Goal: Transaction & Acquisition: Purchase product/service

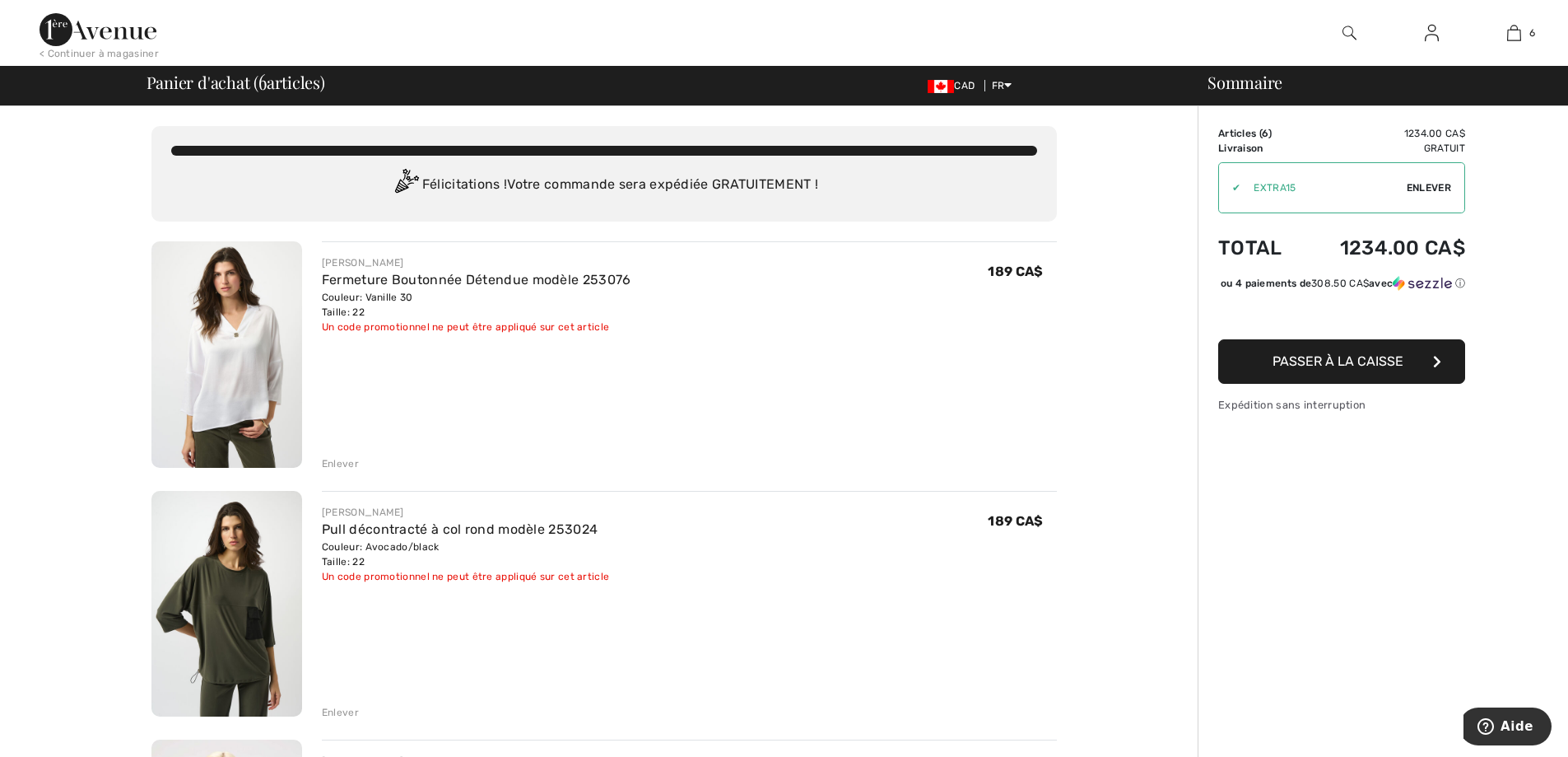
click at [341, 463] on div "Enlever" at bounding box center [341, 463] width 37 height 15
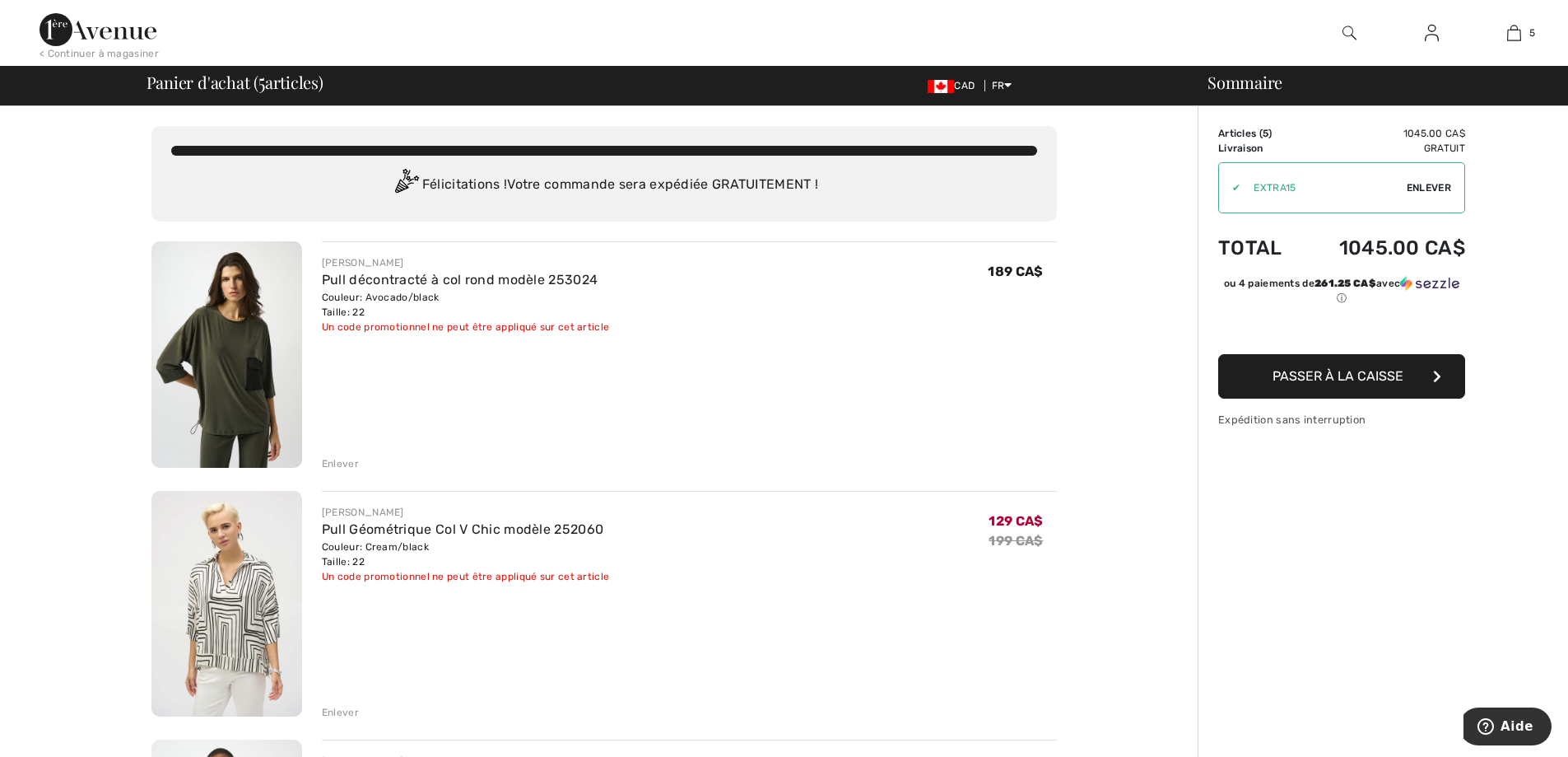
click at [258, 365] on img at bounding box center [226, 354] width 150 height 226
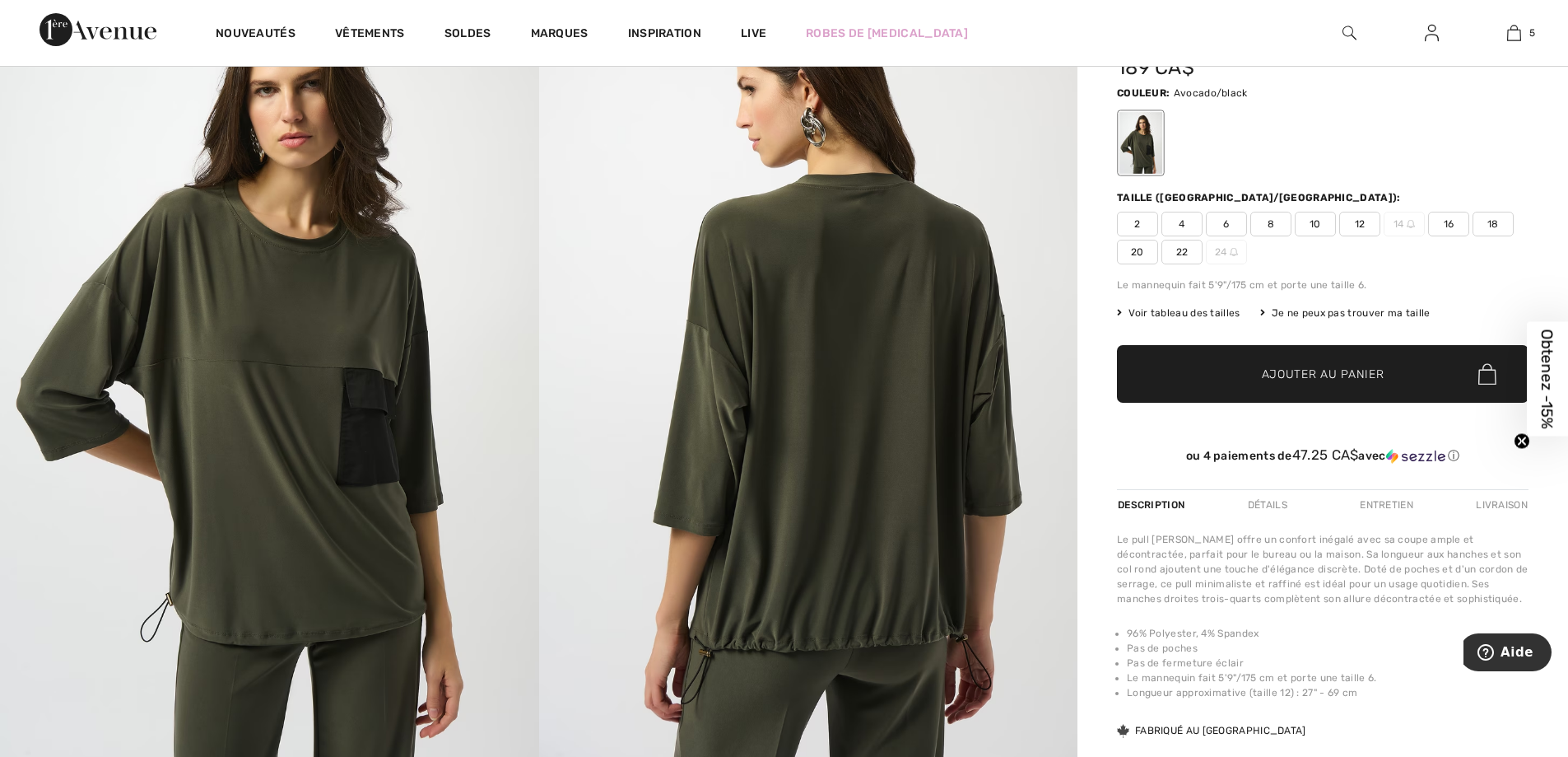
scroll to position [263, 0]
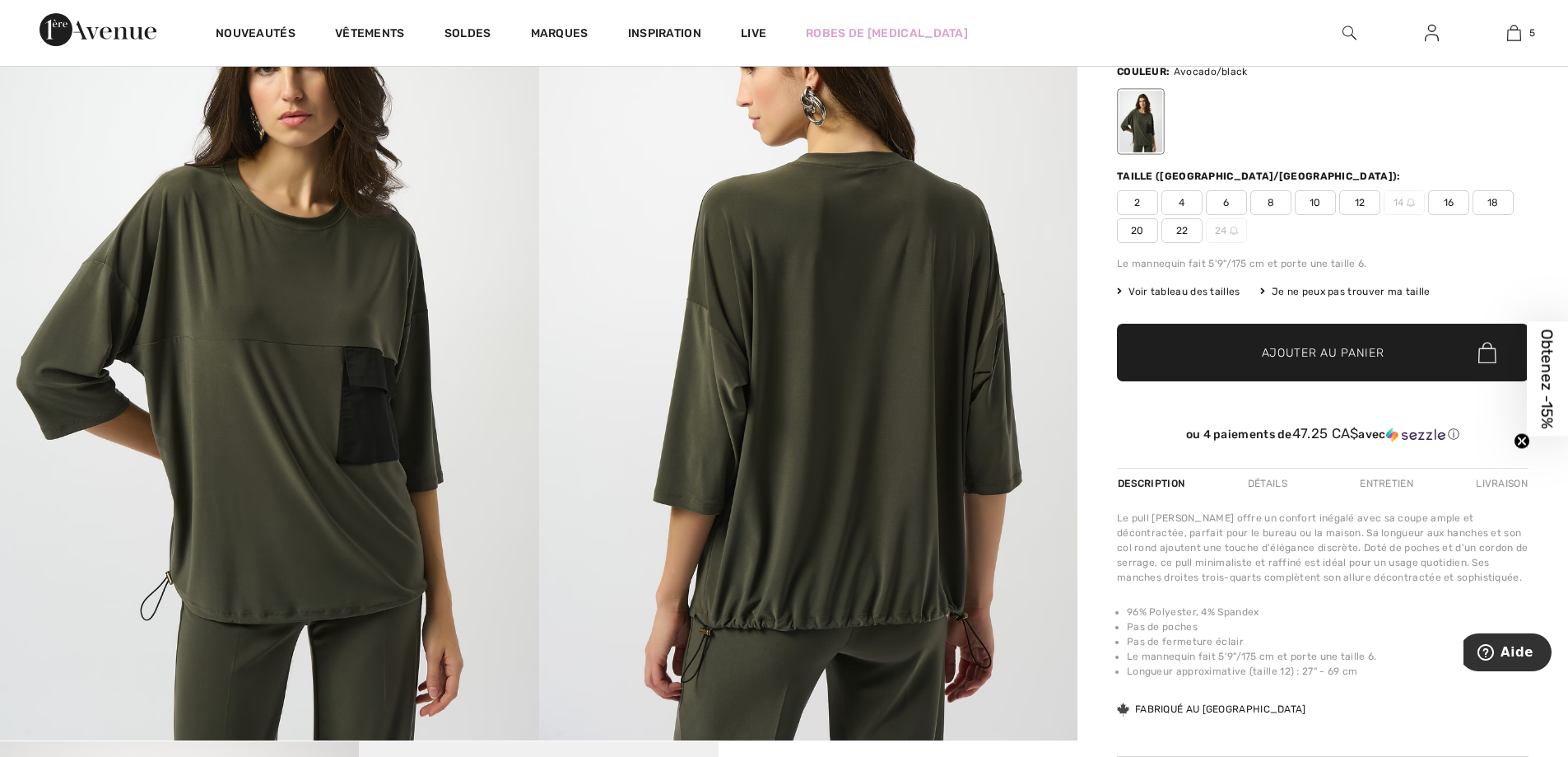
click at [304, 423] on img at bounding box center [269, 336] width 539 height 808
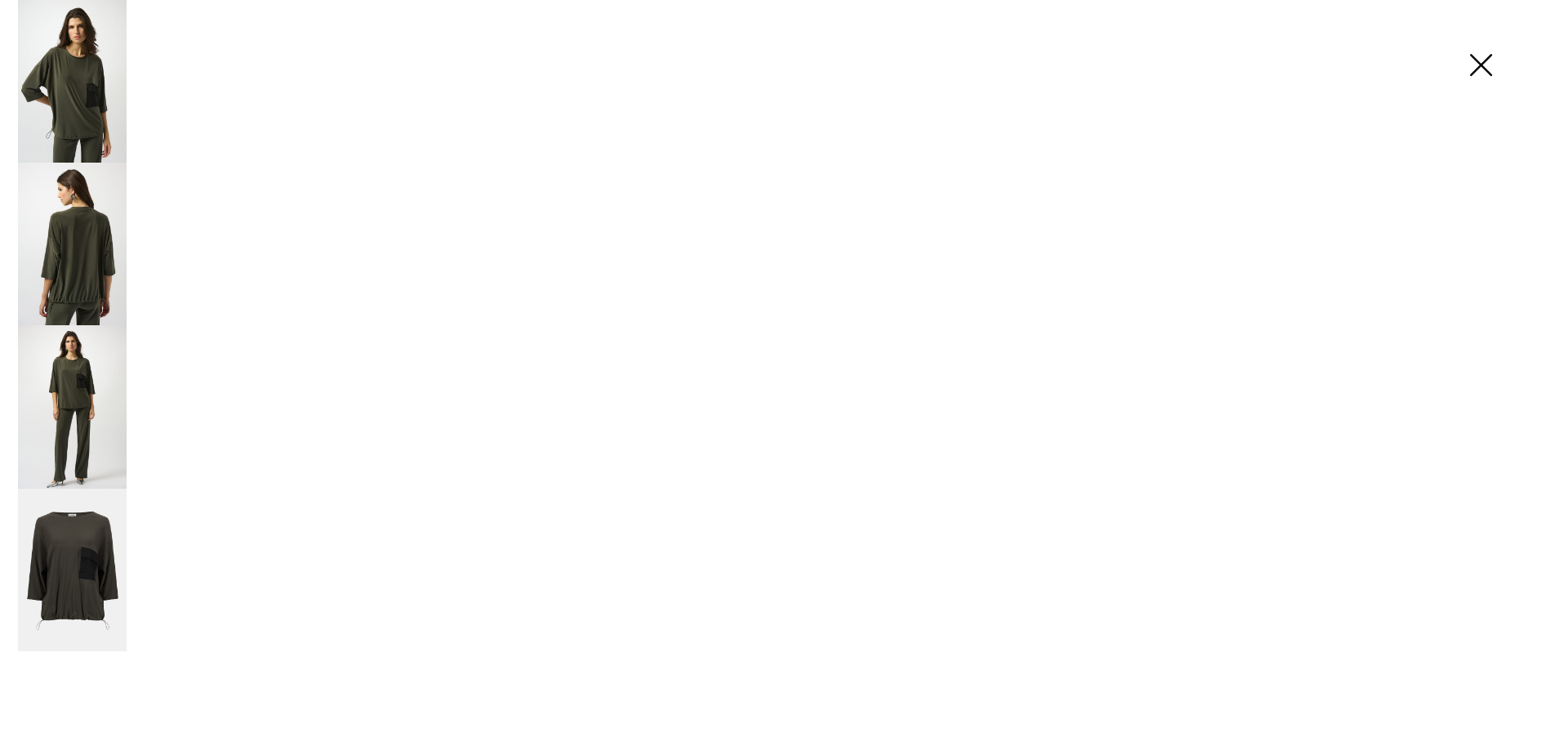
scroll to position [262, 0]
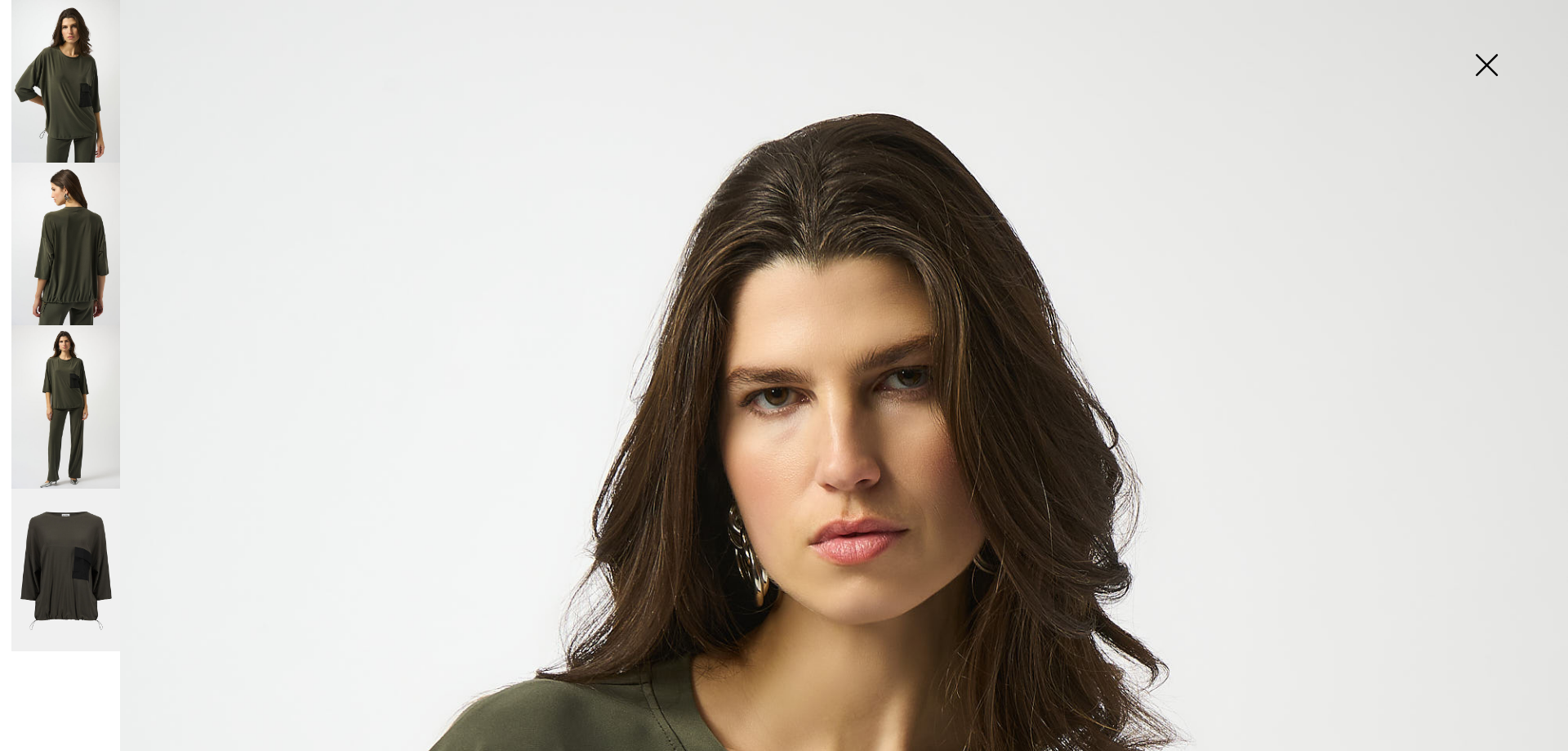
click at [71, 402] on img at bounding box center [65, 406] width 108 height 162
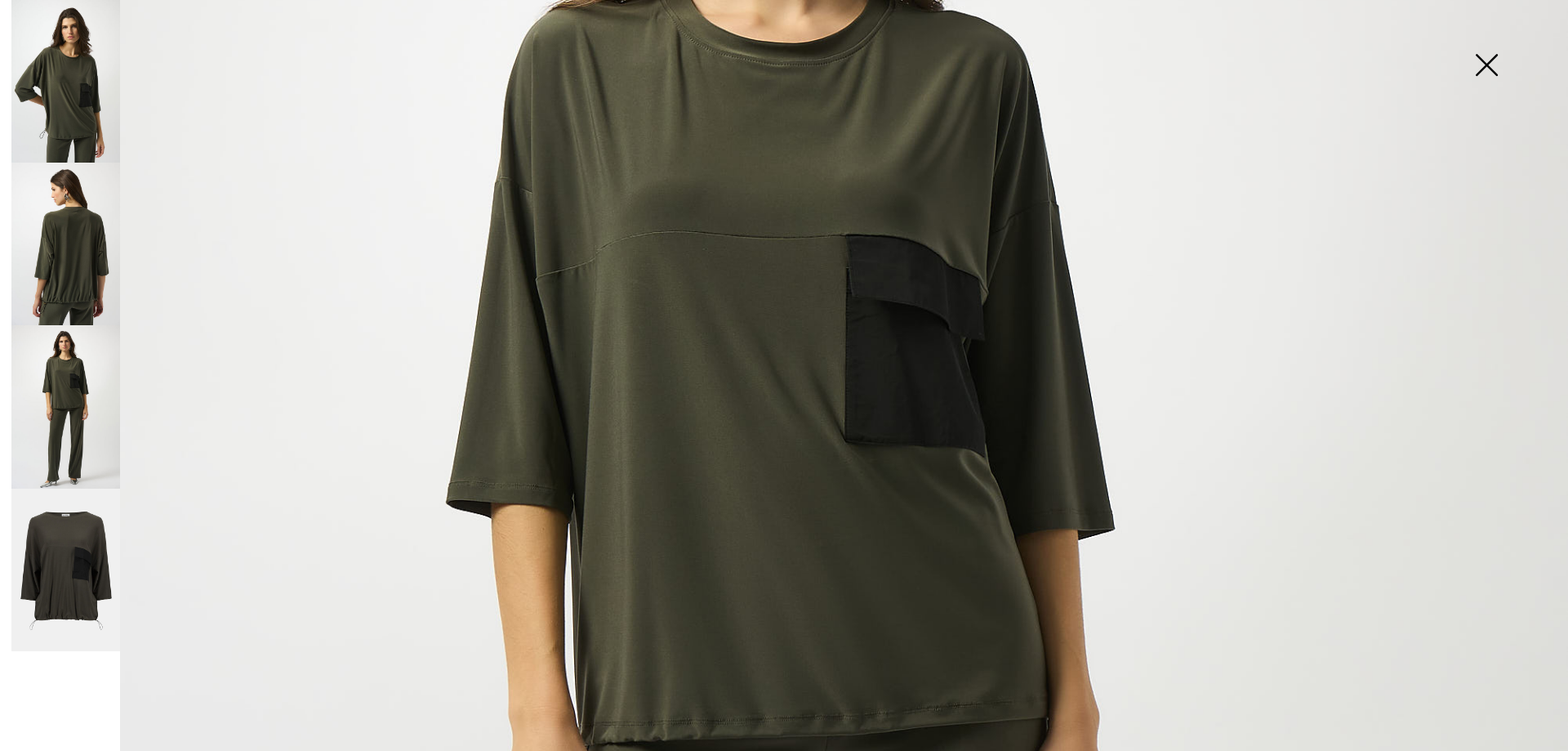
scroll to position [490, 0]
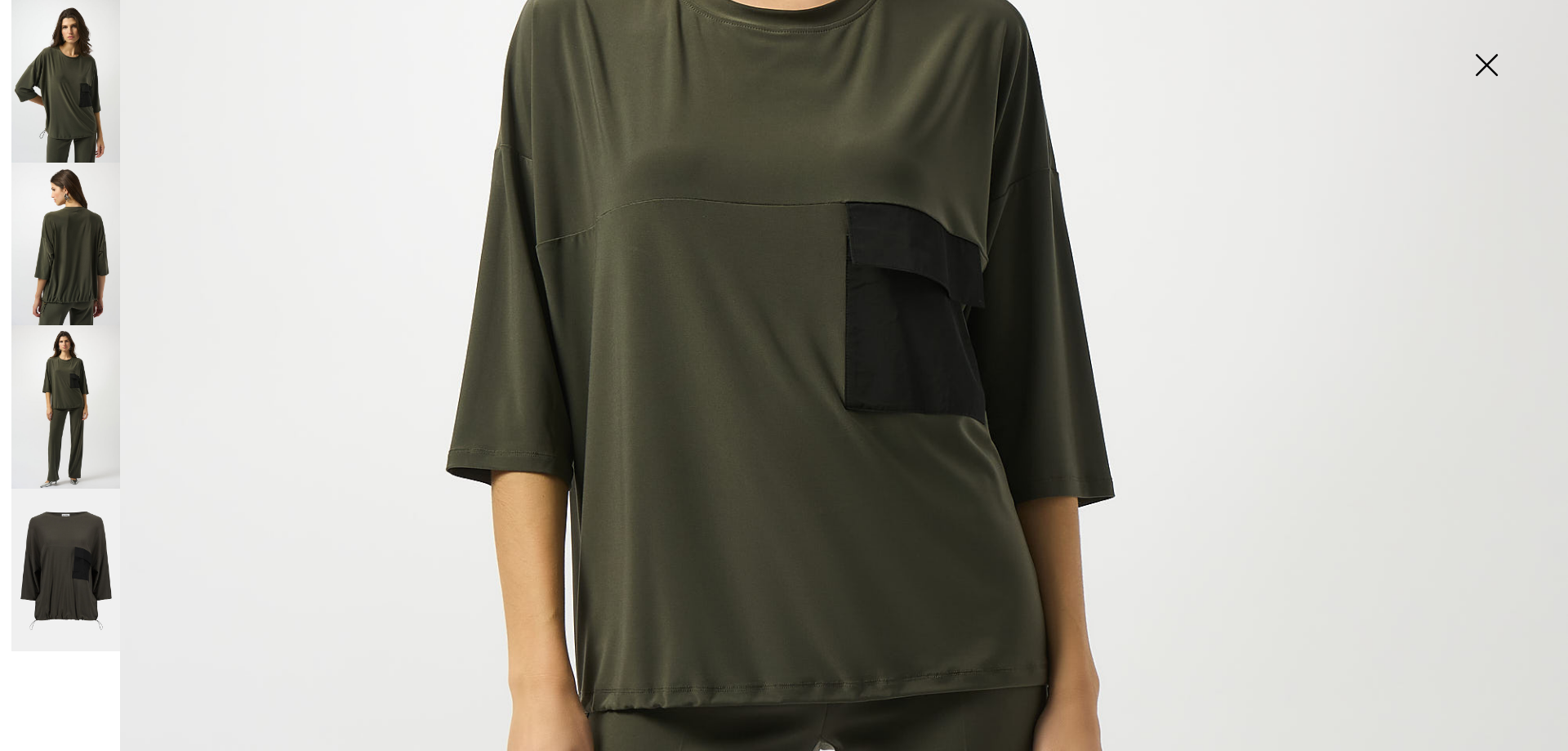
click at [1491, 54] on img at bounding box center [1487, 66] width 82 height 84
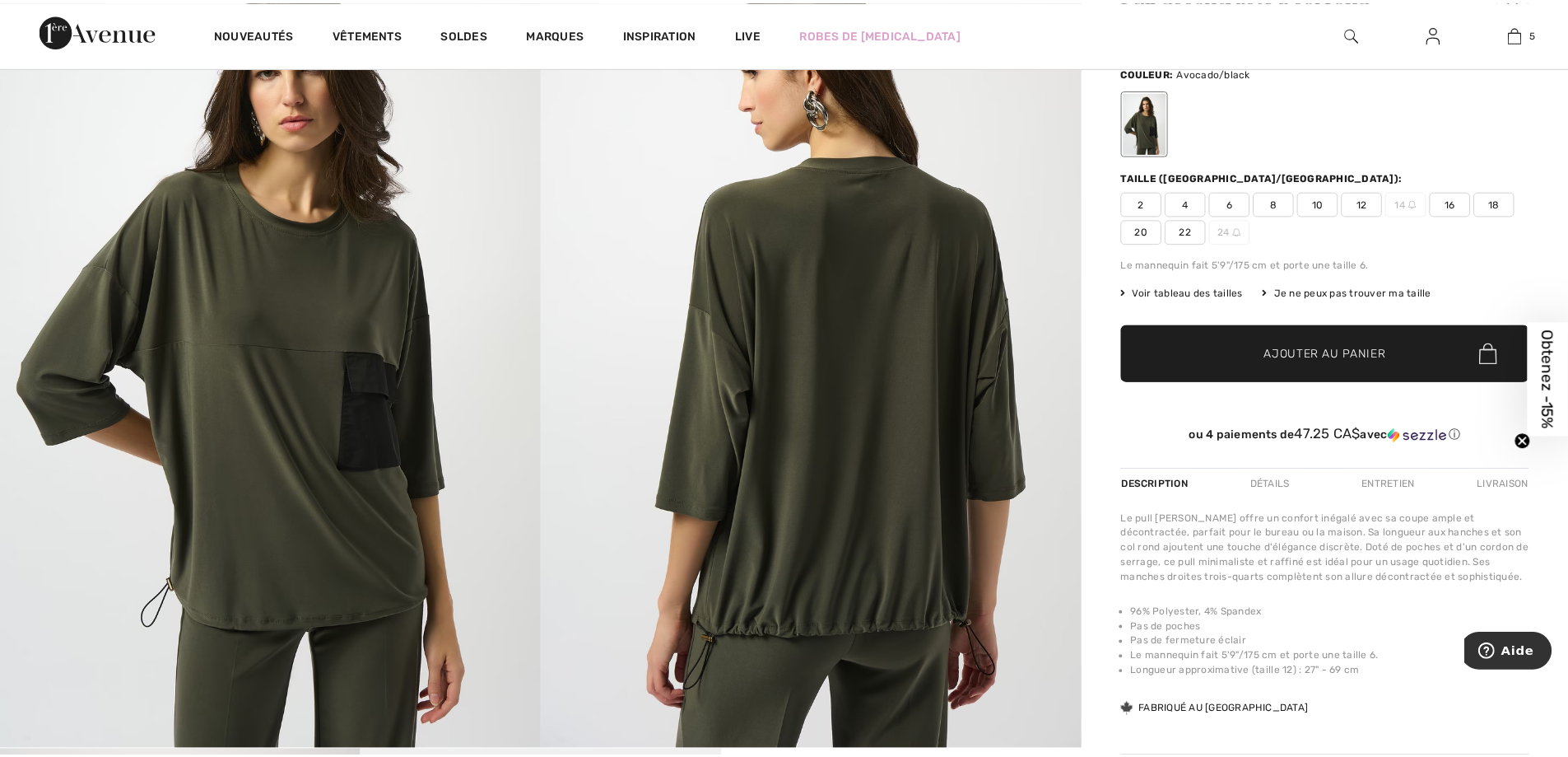
scroll to position [263, 0]
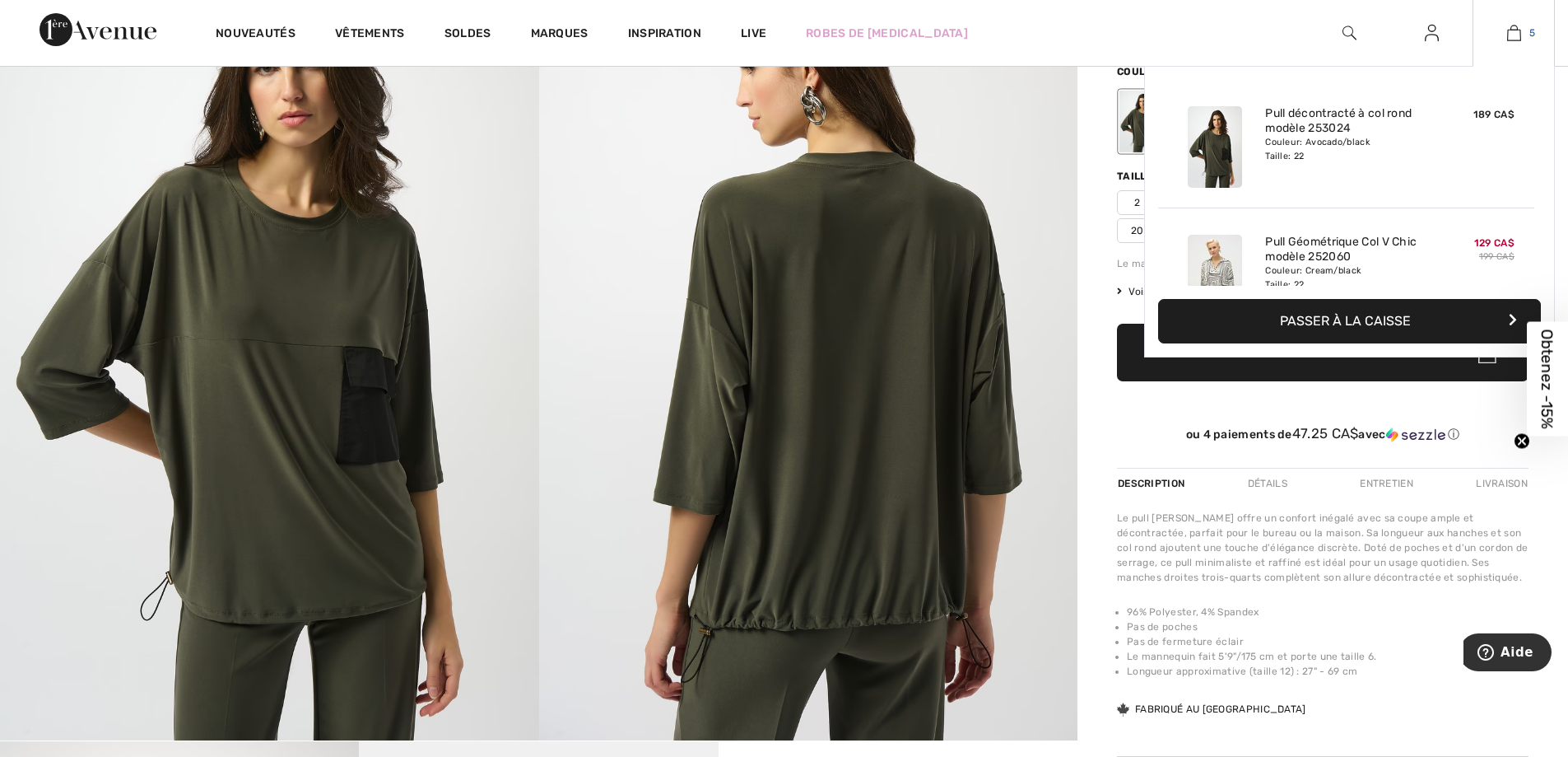
click at [1519, 29] on img at bounding box center [1514, 33] width 14 height 19
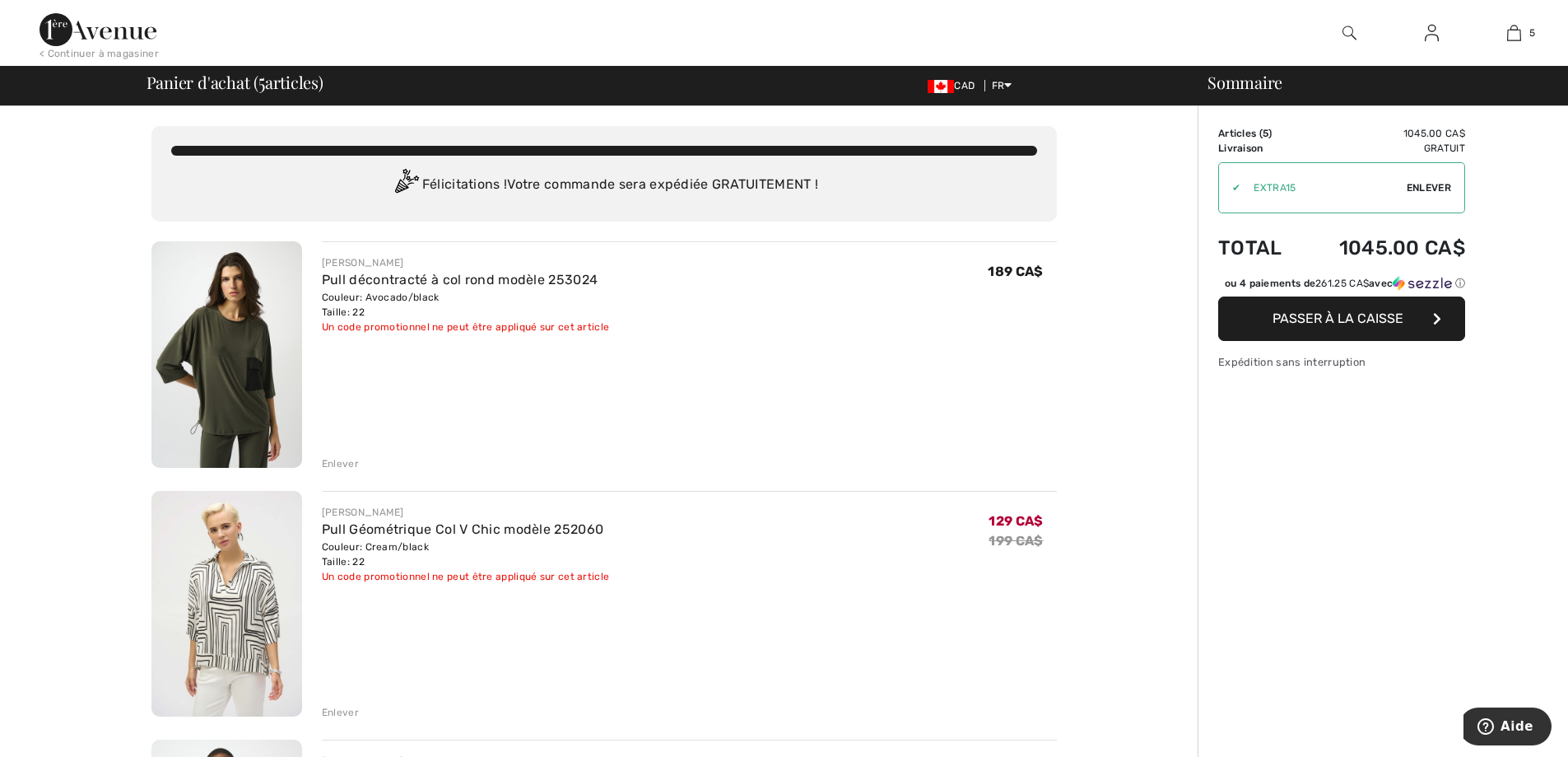
click at [334, 462] on div "Enlever" at bounding box center [341, 463] width 37 height 15
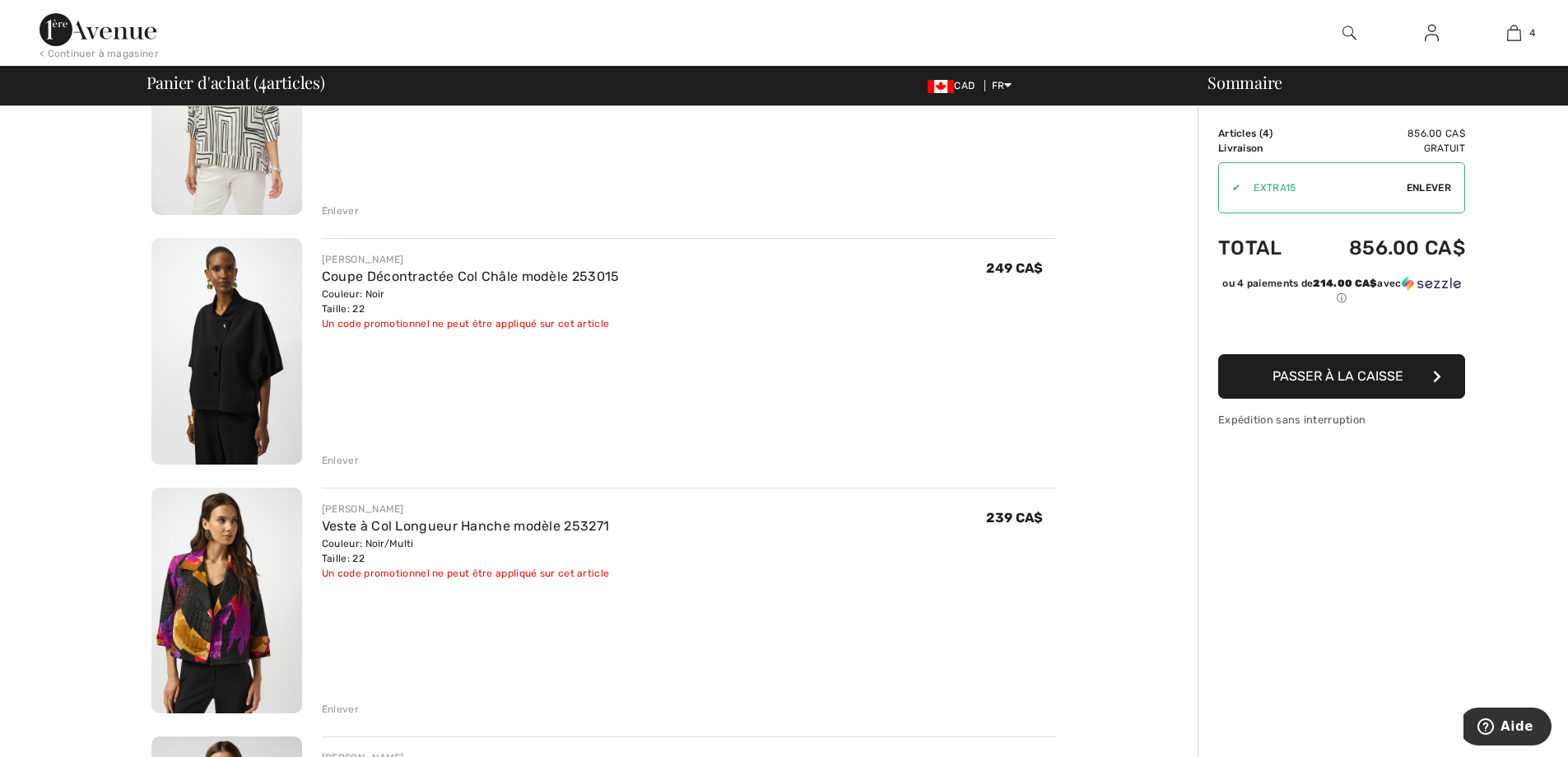
scroll to position [297, 0]
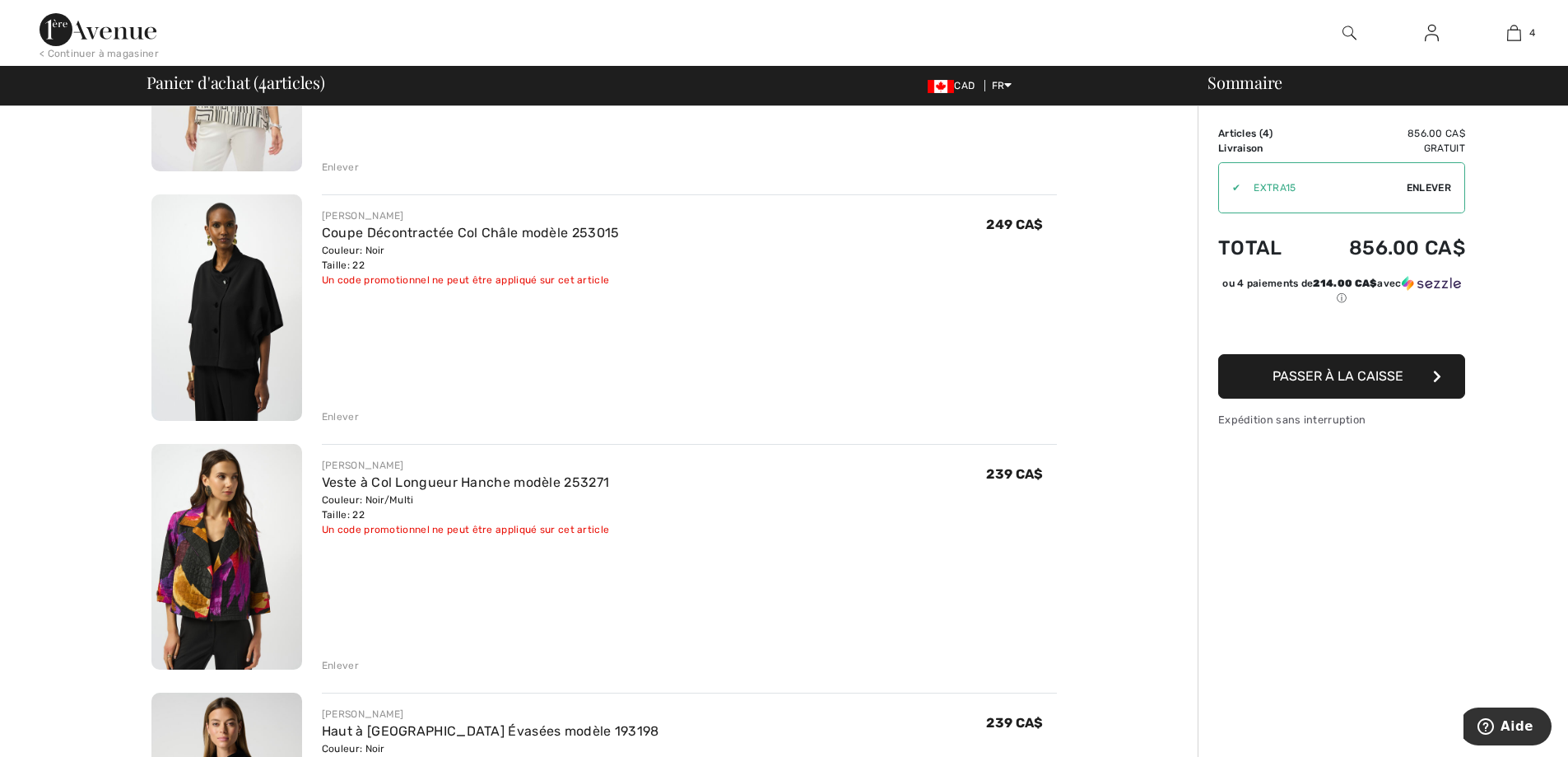
click at [217, 334] on img at bounding box center [226, 307] width 150 height 226
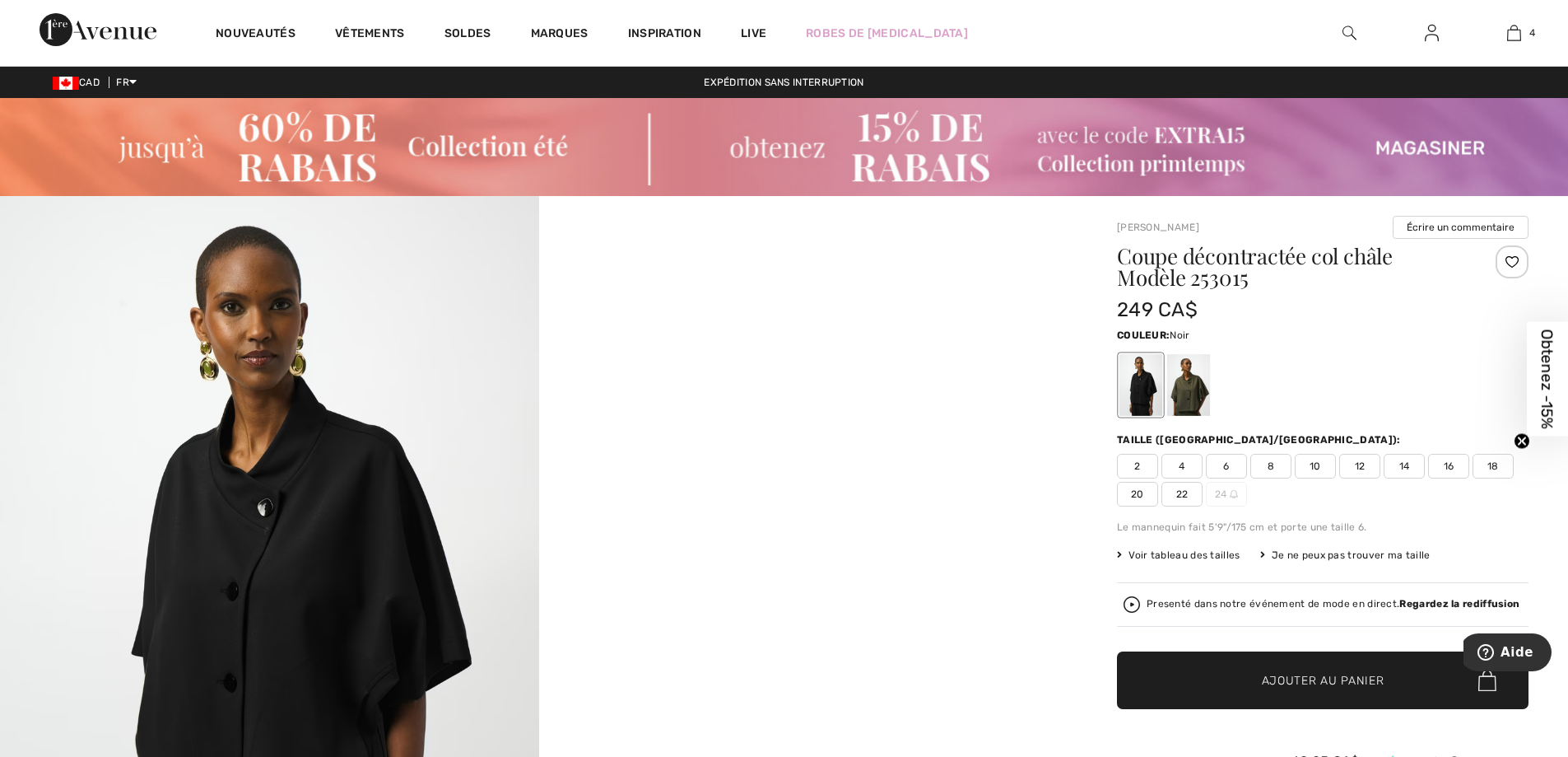
click at [805, 466] on video "Your browser does not support the video tag." at bounding box center [809, 331] width 539 height 269
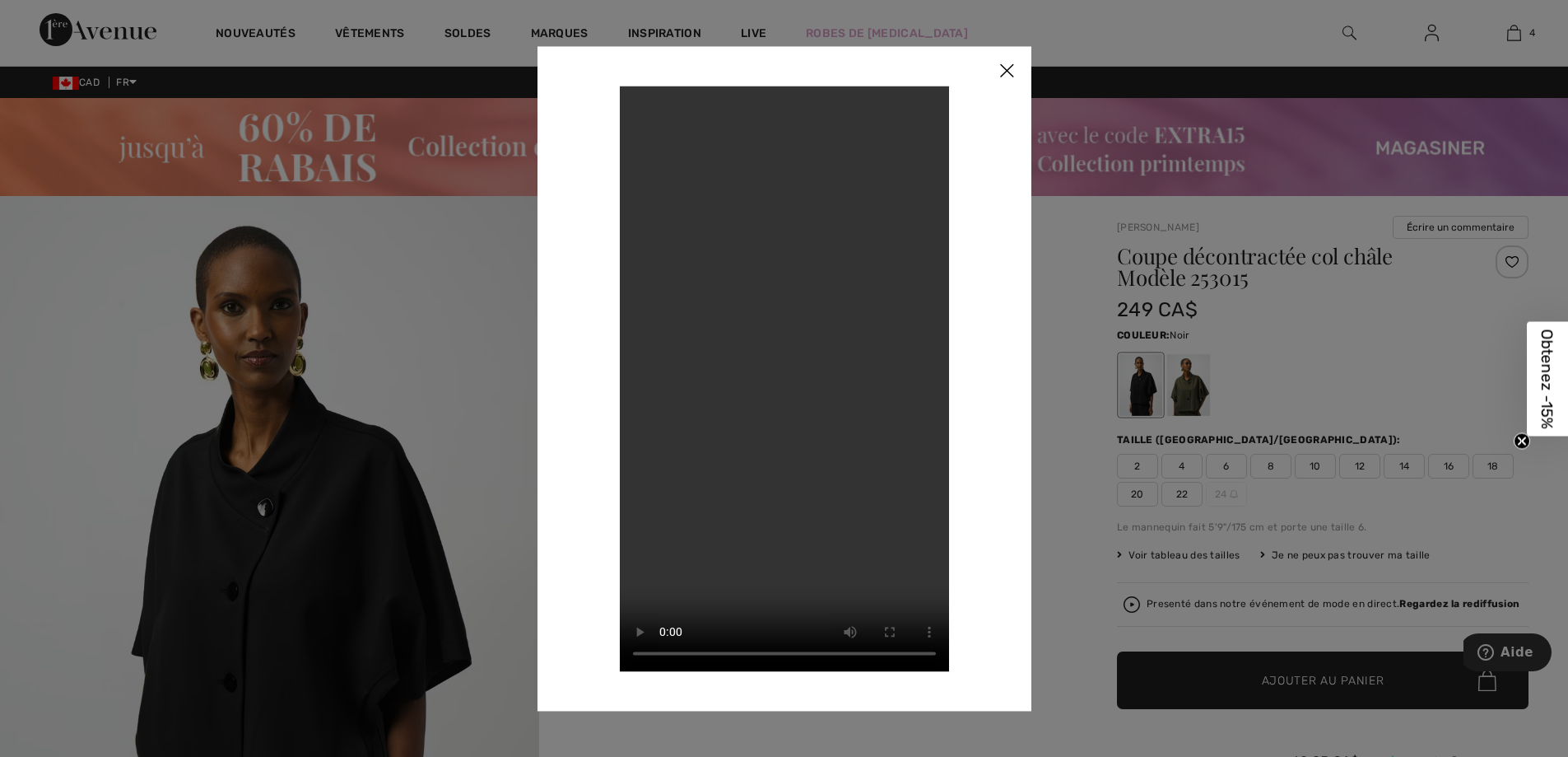
click at [1001, 66] on img at bounding box center [1007, 71] width 49 height 51
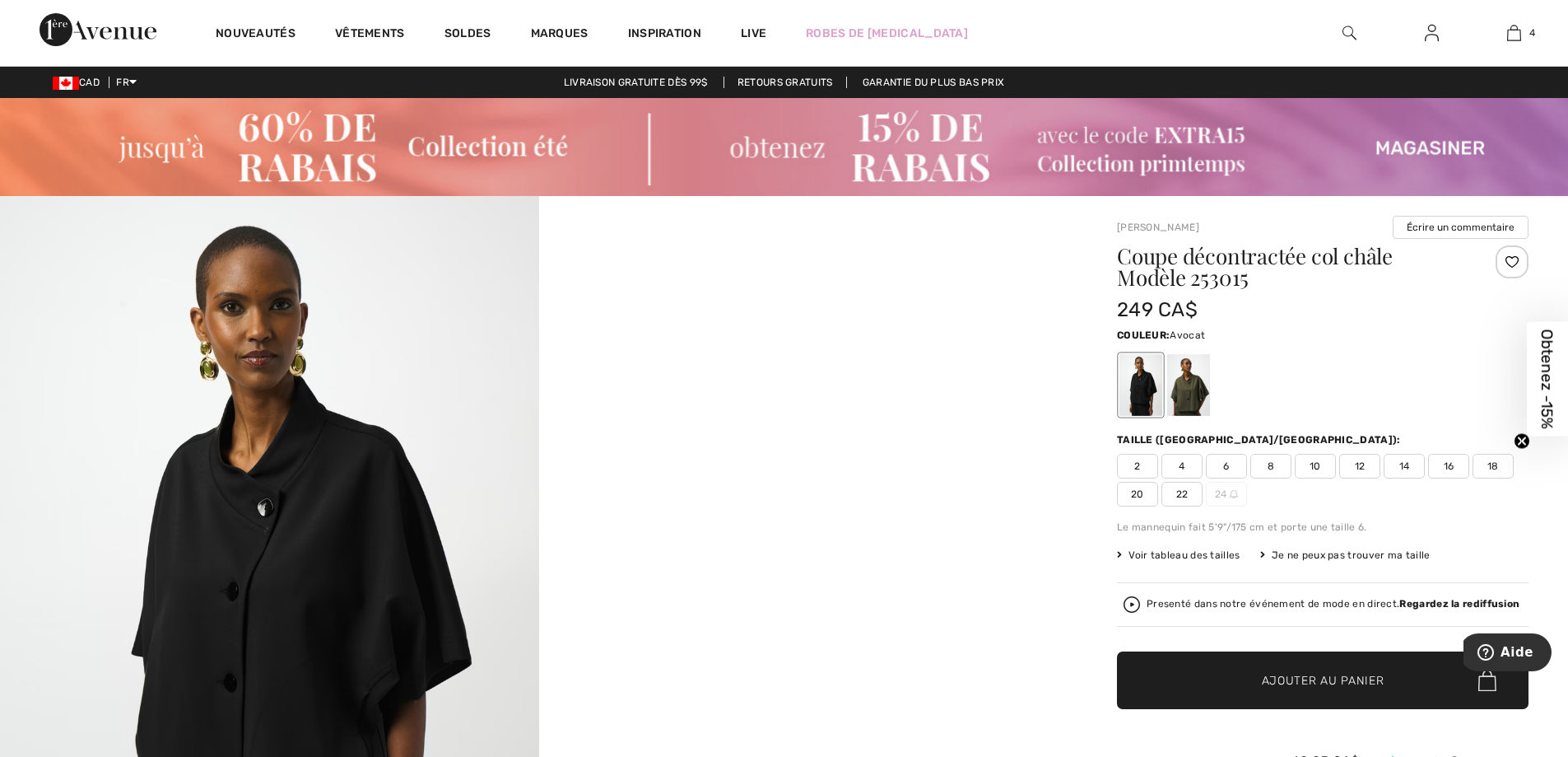
click at [1181, 378] on div at bounding box center [1189, 385] width 43 height 62
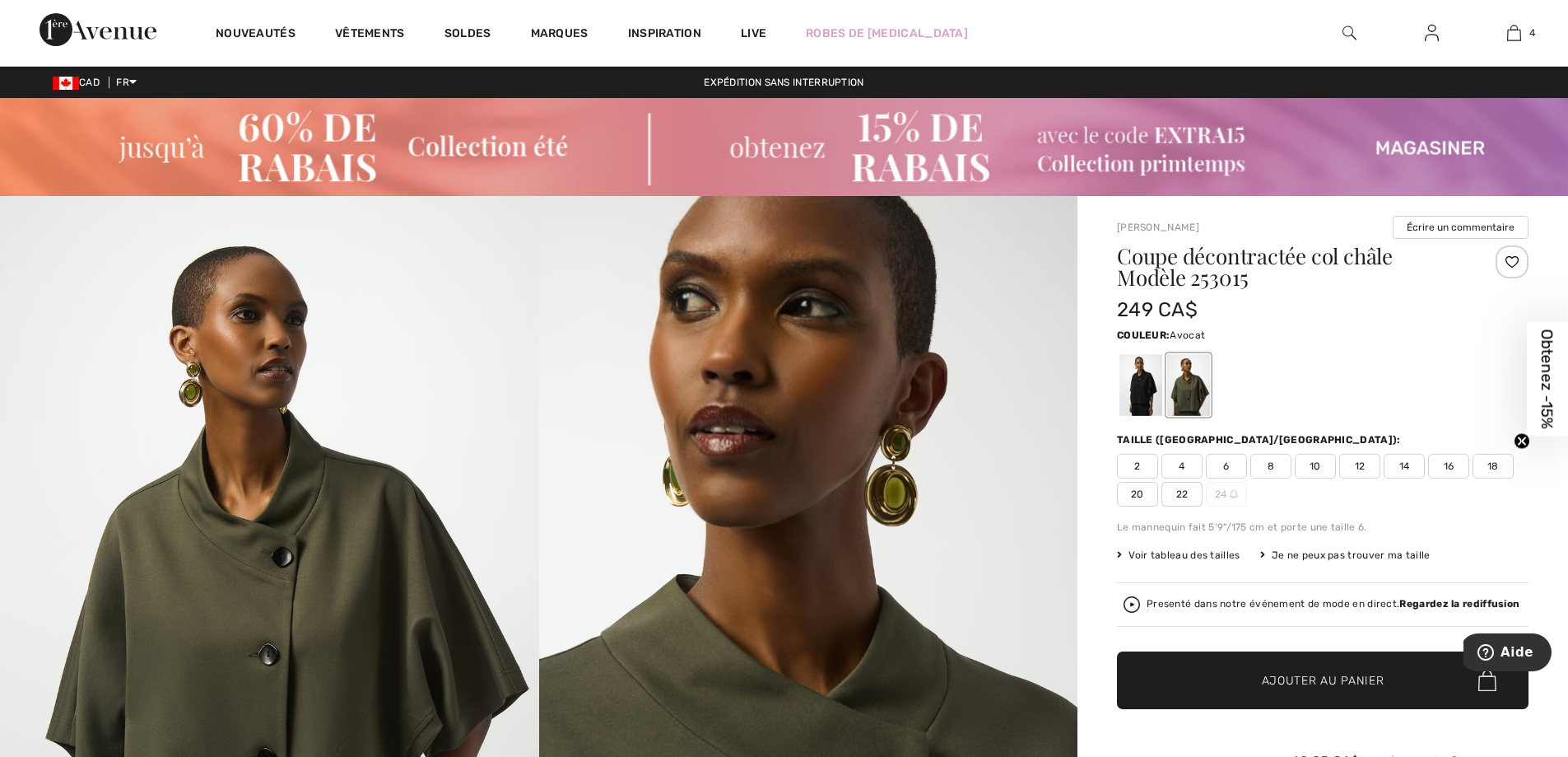
click at [418, 640] on img at bounding box center [269, 600] width 539 height 808
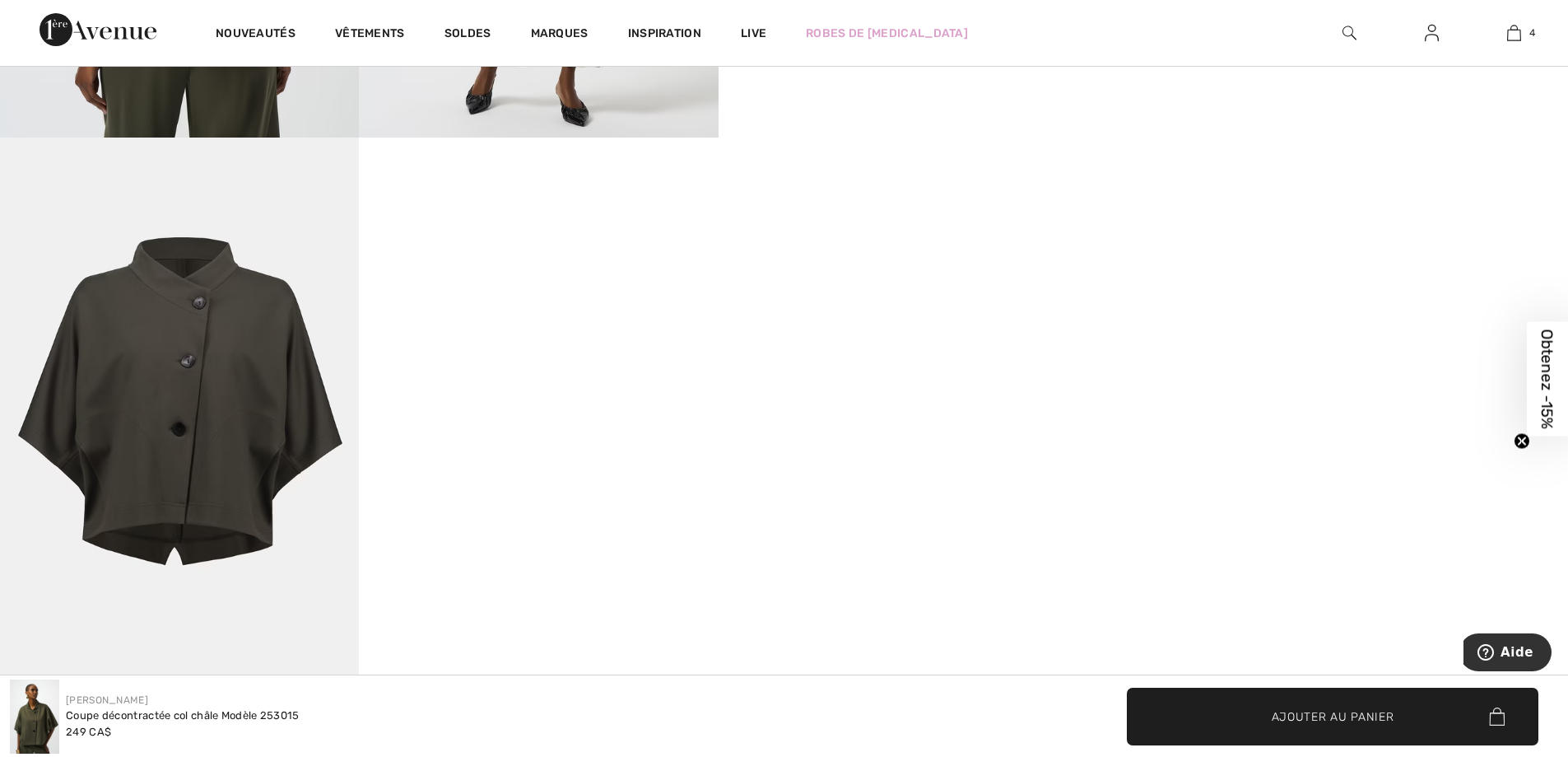
scroll to position [1460, 0]
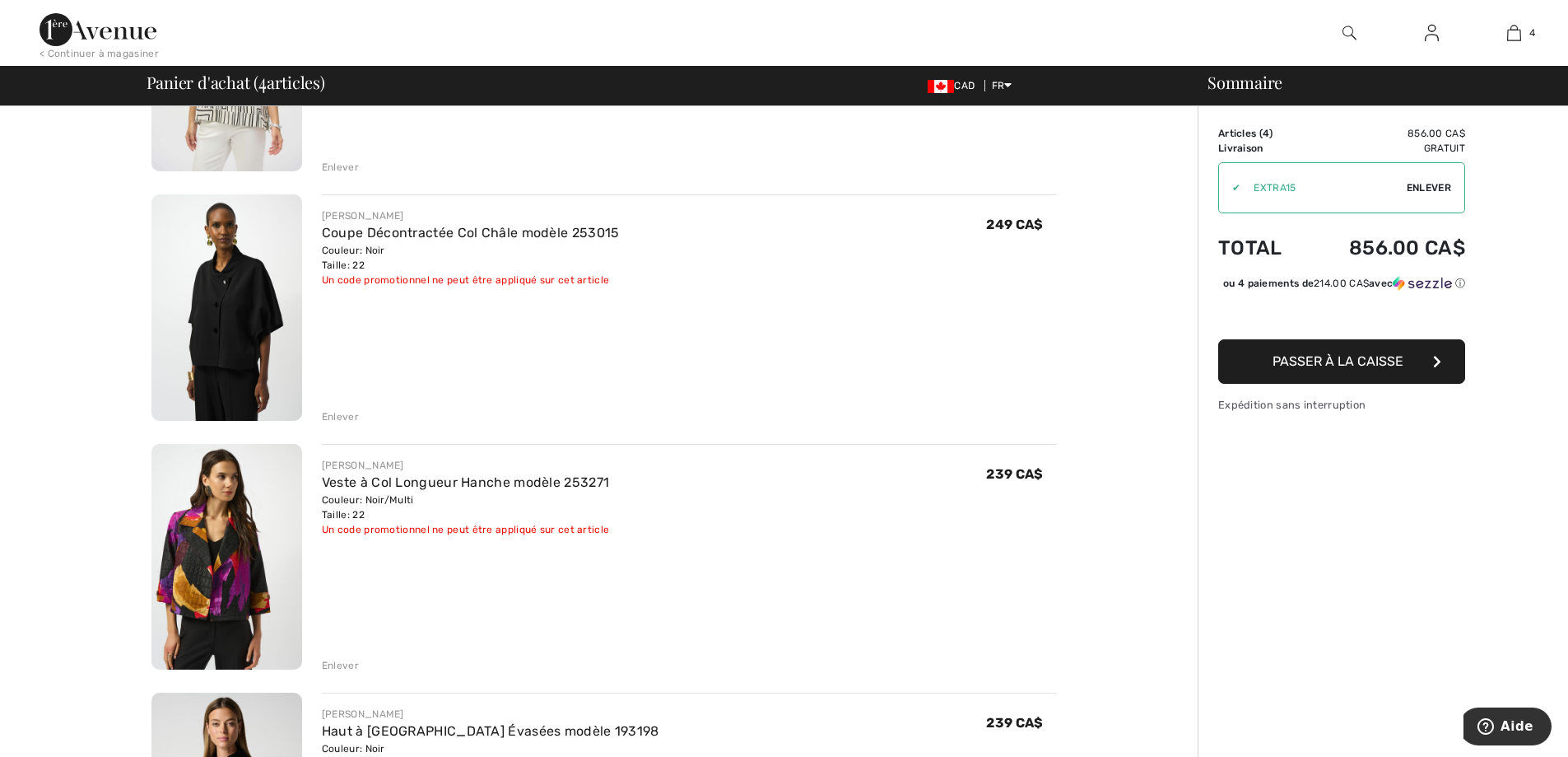
click at [339, 663] on div "Enlever" at bounding box center [341, 665] width 37 height 15
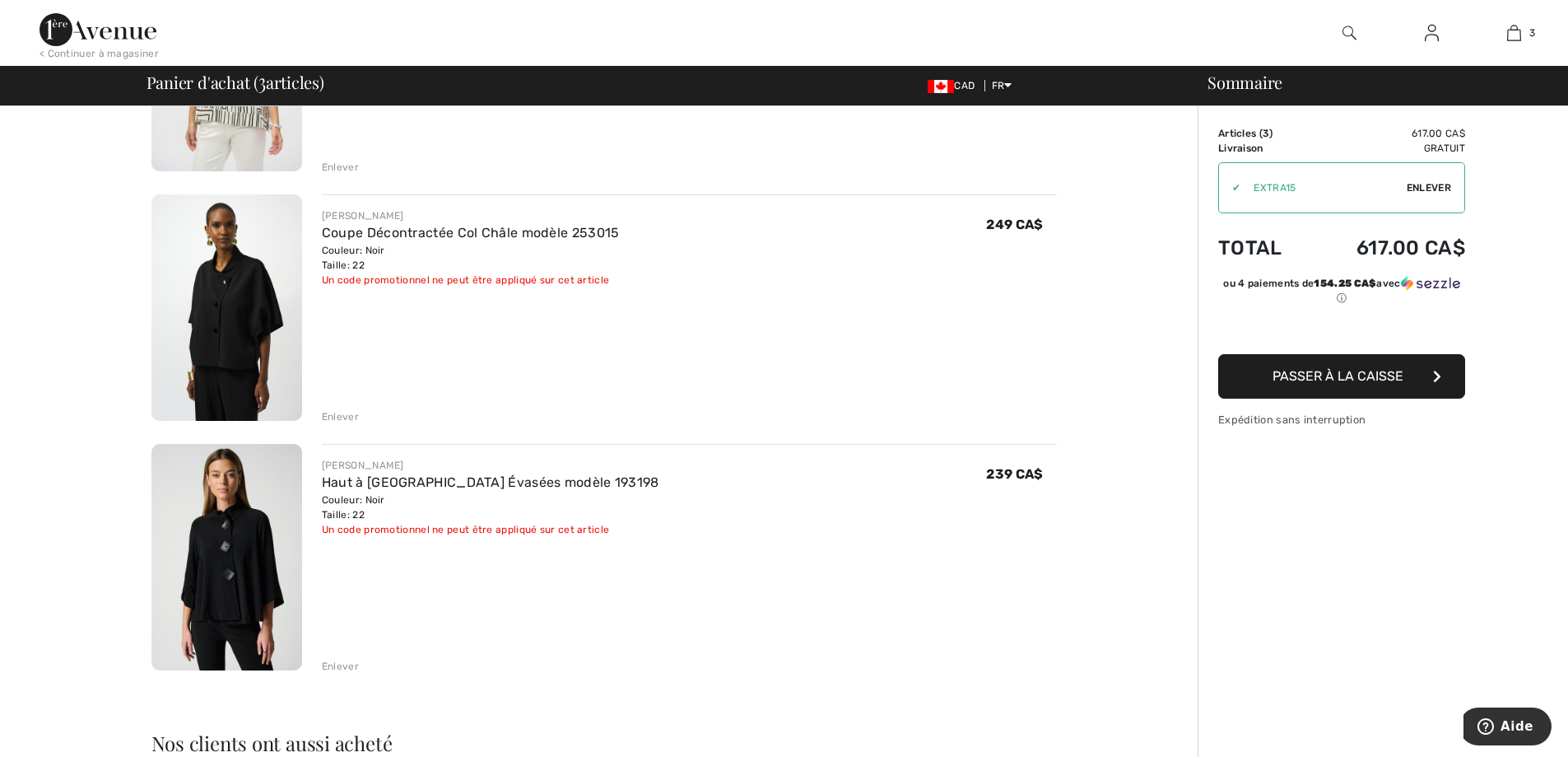
click at [326, 662] on div "Enlever" at bounding box center [341, 666] width 37 height 15
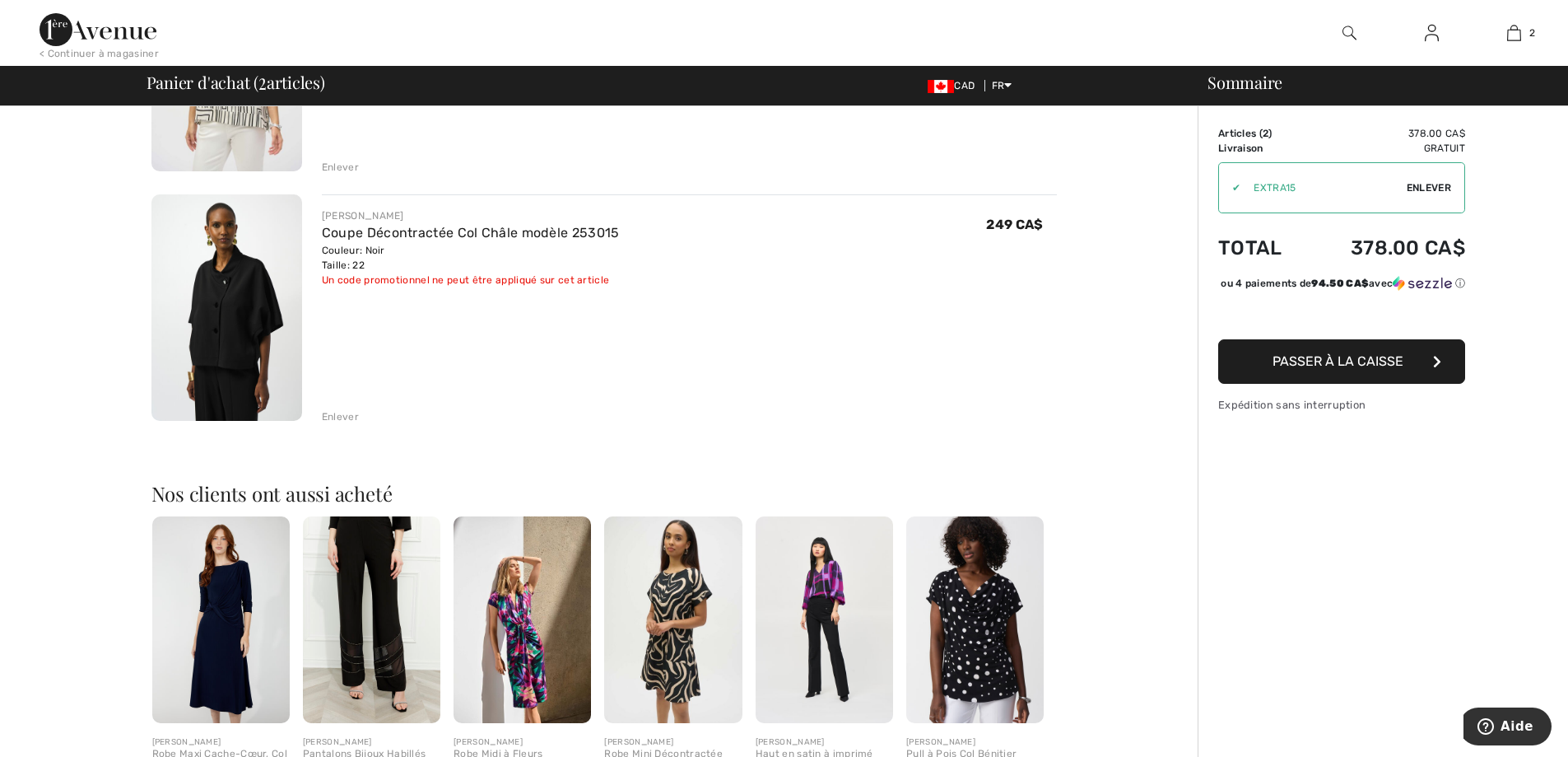
click at [345, 415] on div "Enlever" at bounding box center [341, 416] width 37 height 15
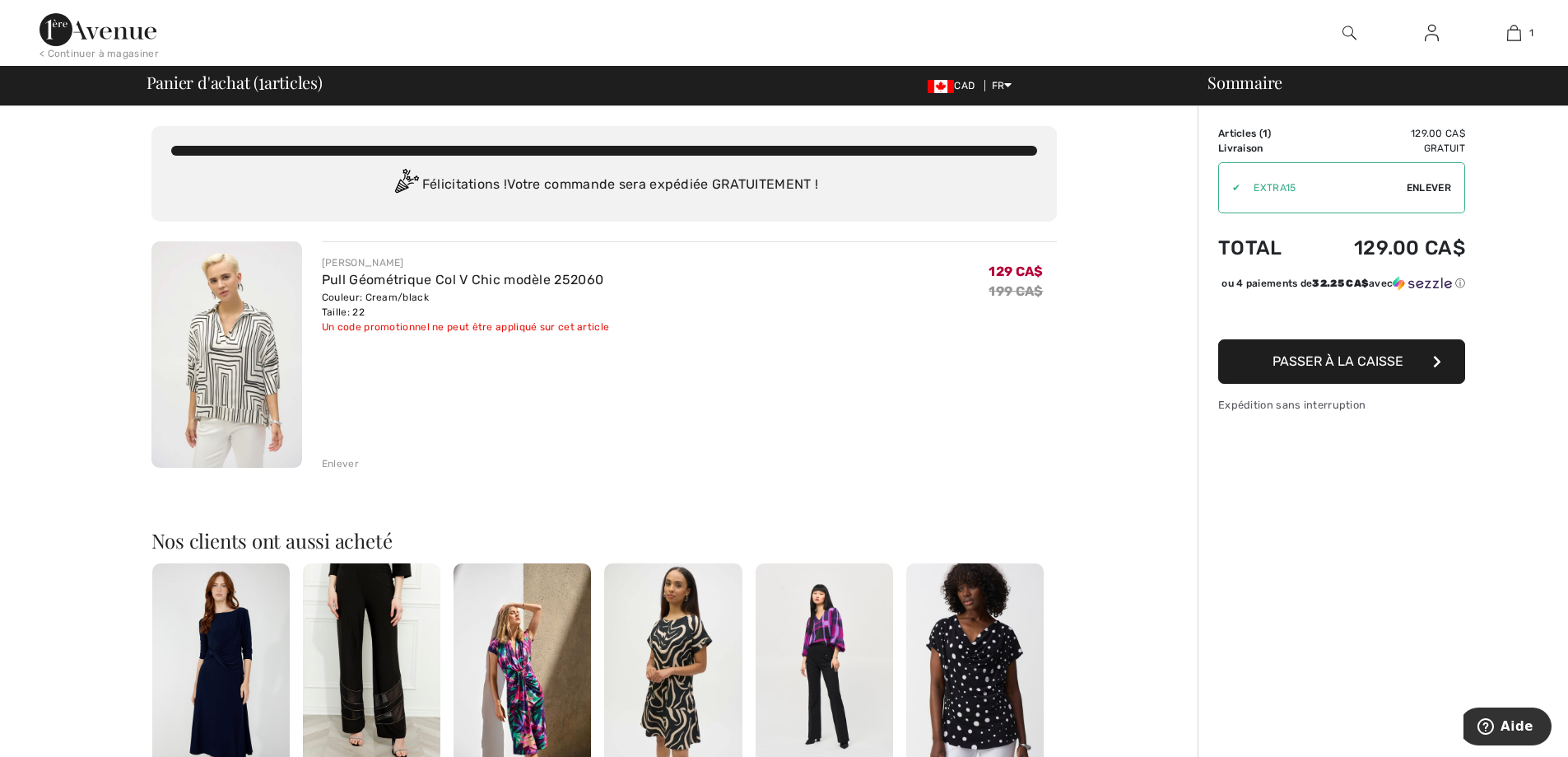
click at [1293, 369] on span "Passer à la caisse" at bounding box center [1337, 361] width 131 height 16
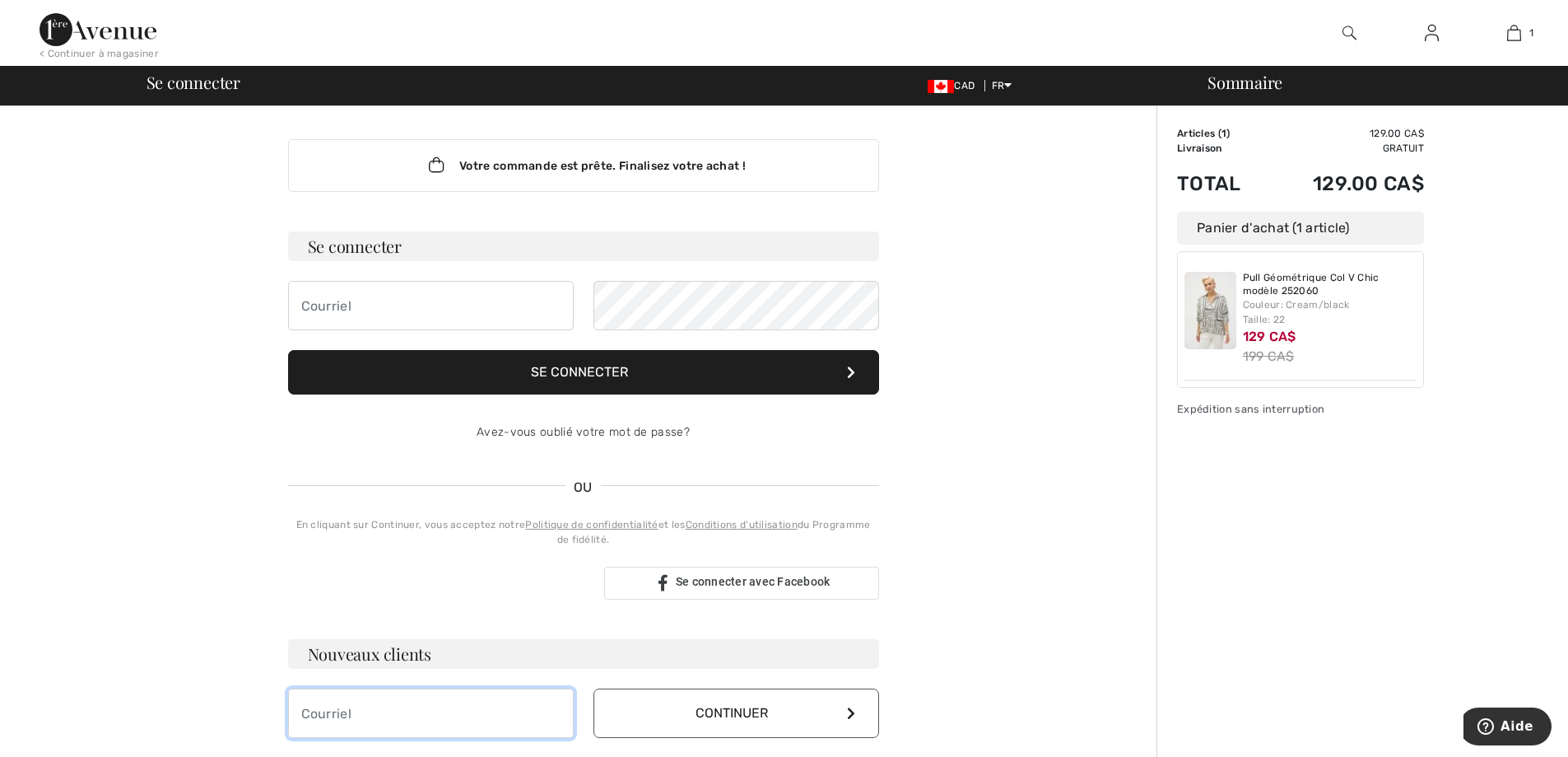
click at [353, 712] on input "email" at bounding box center [430, 713] width 286 height 49
type input "j_faille@videotron.ca"
click at [847, 709] on icon at bounding box center [851, 713] width 8 height 13
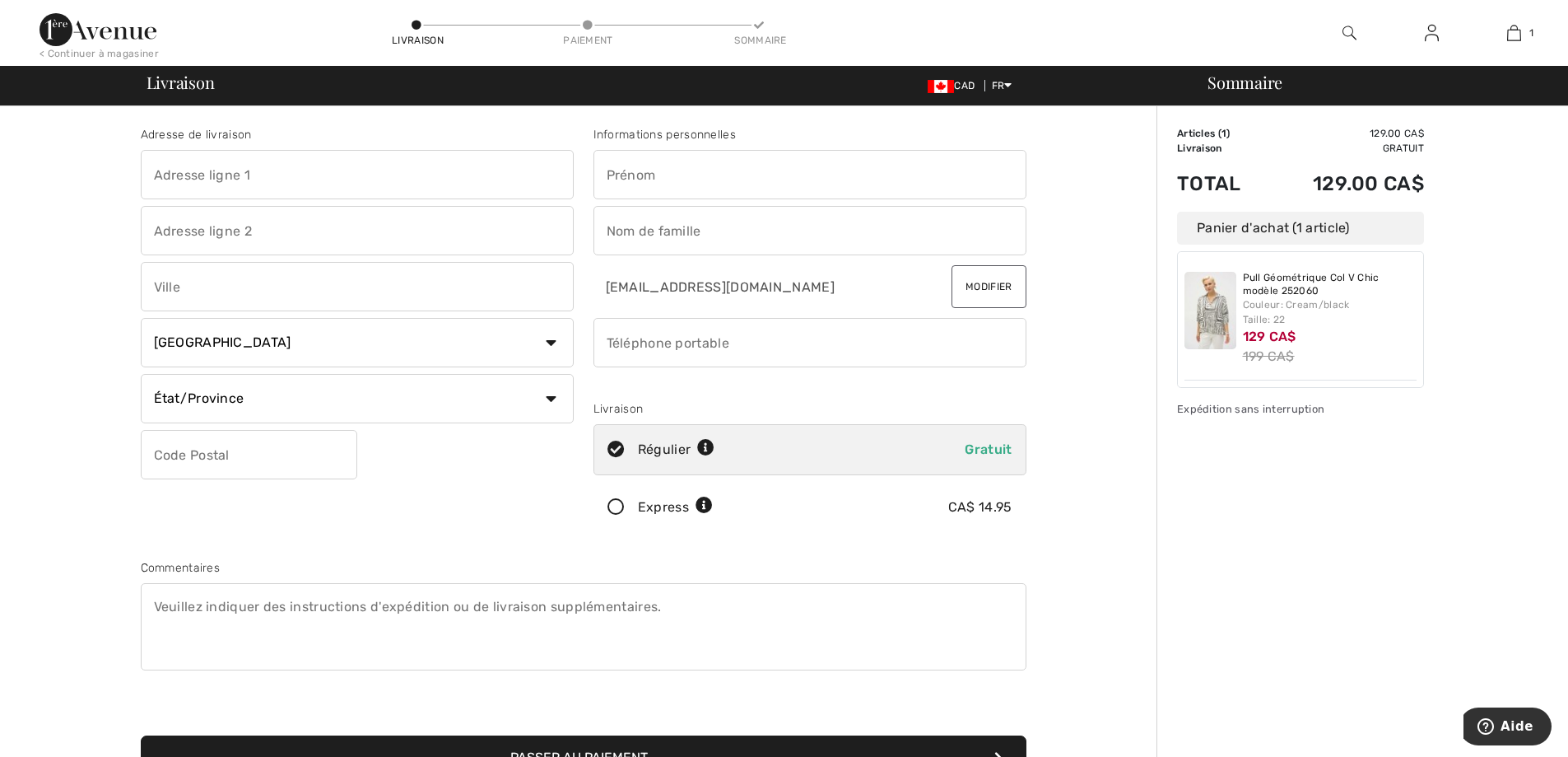
click at [257, 180] on input "text" at bounding box center [357, 174] width 433 height 49
type input "2446 shirley"
type input "lasalle"
select select "QC"
type input "H8N1E6"
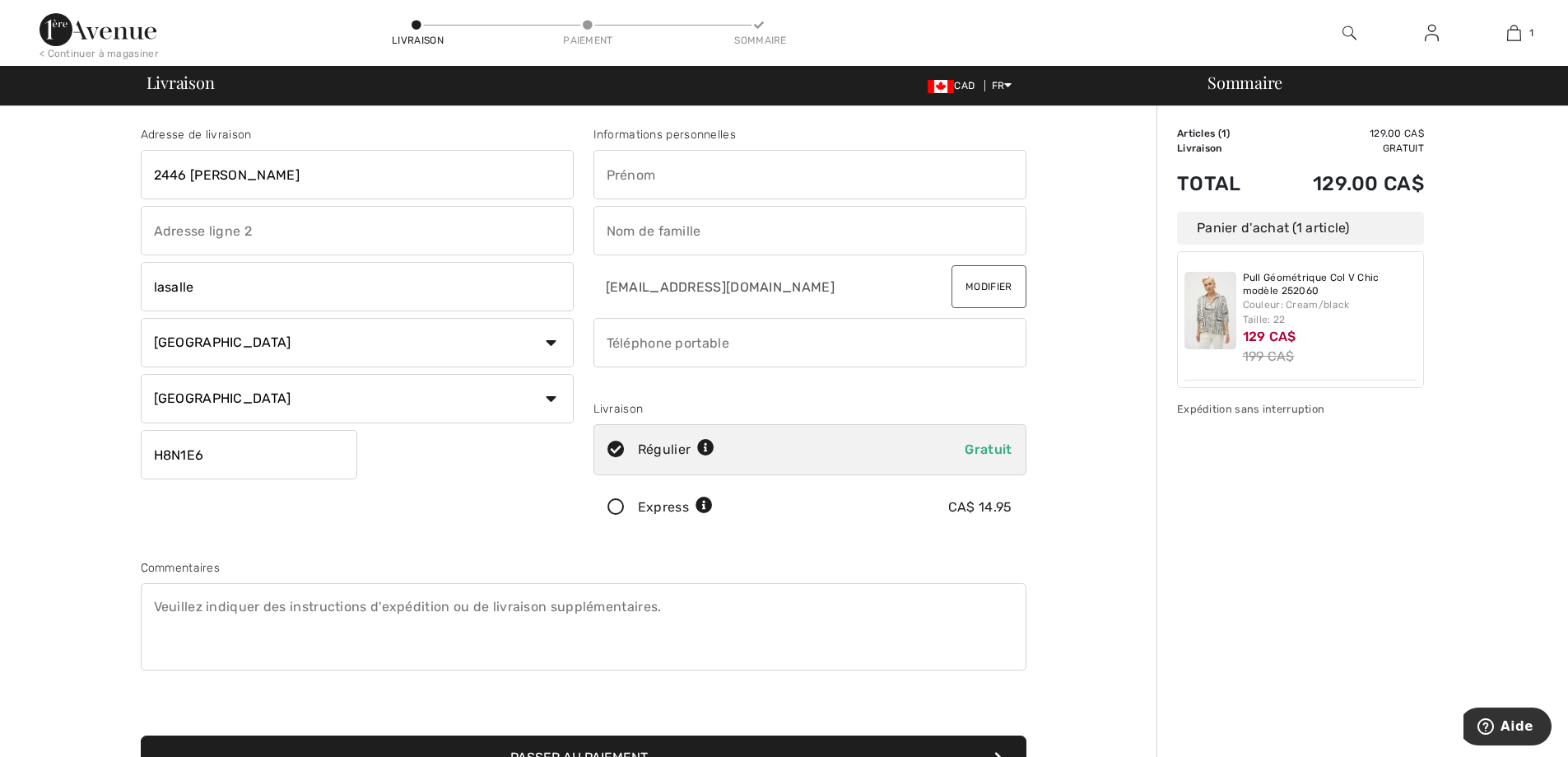
type input "madeleine"
type input "faille"
type input "5143633559"
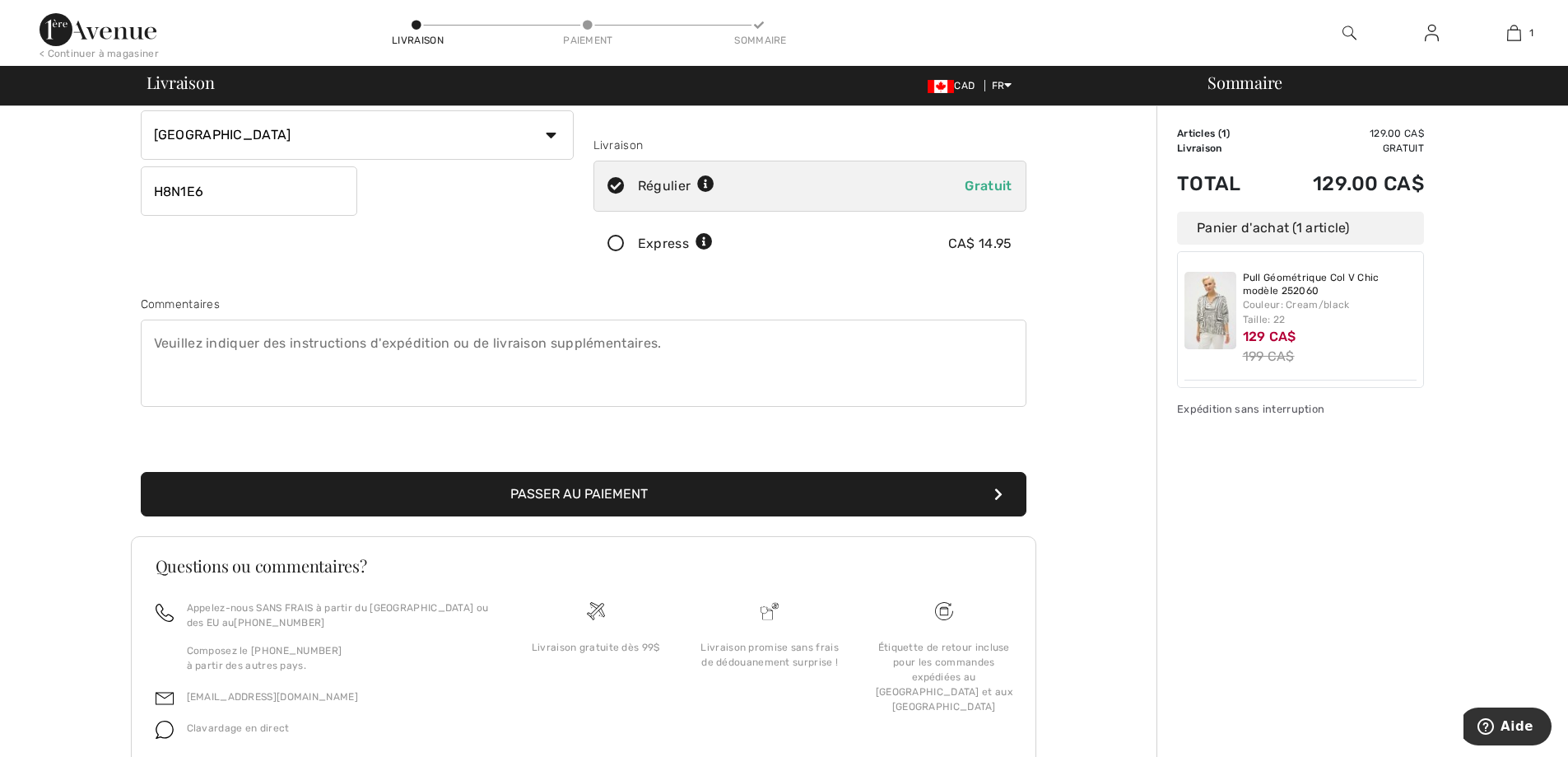
scroll to position [329, 0]
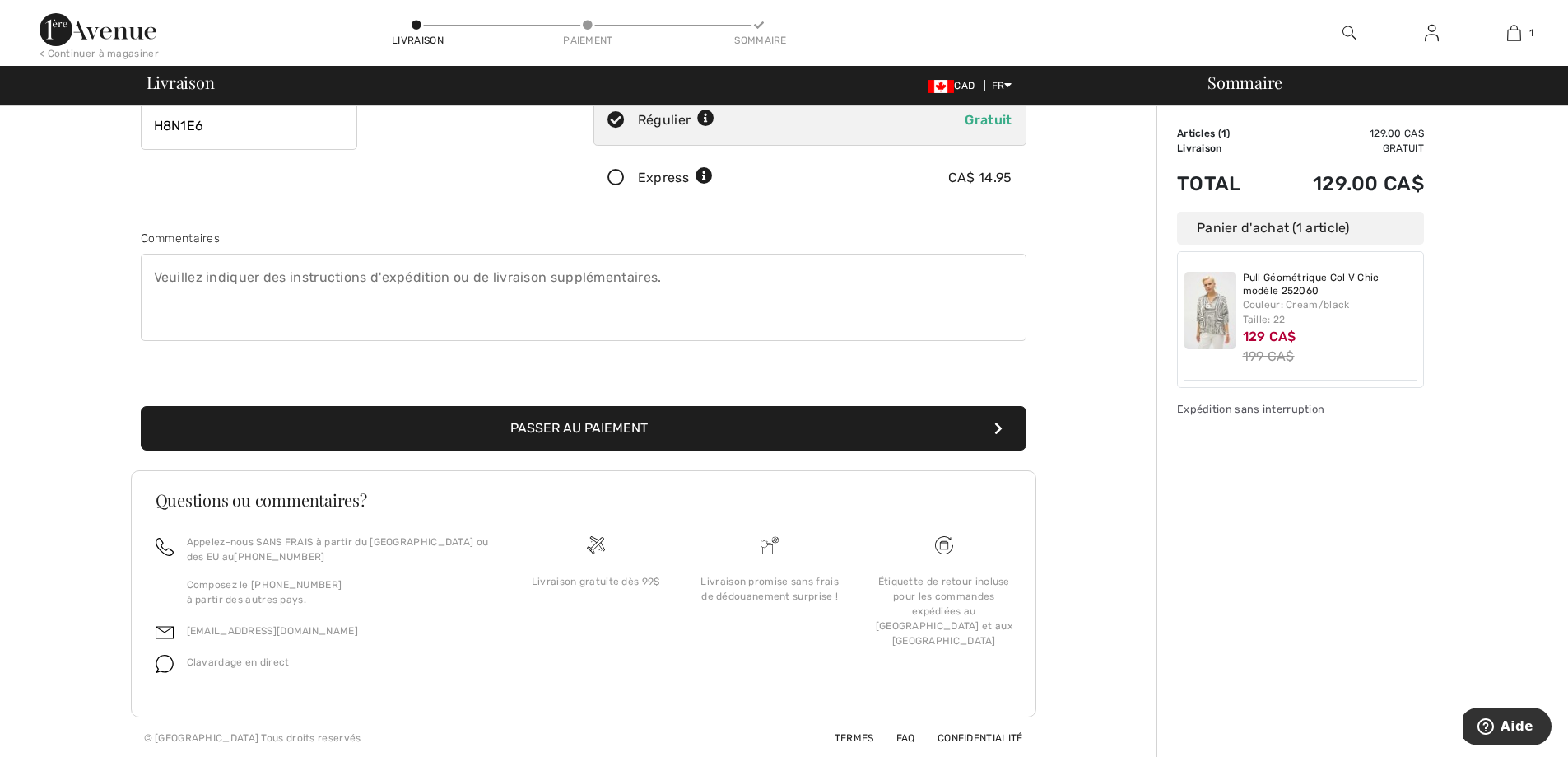
click at [551, 430] on button "Passer au paiement" at bounding box center [583, 428] width 886 height 45
